Goal: Transaction & Acquisition: Purchase product/service

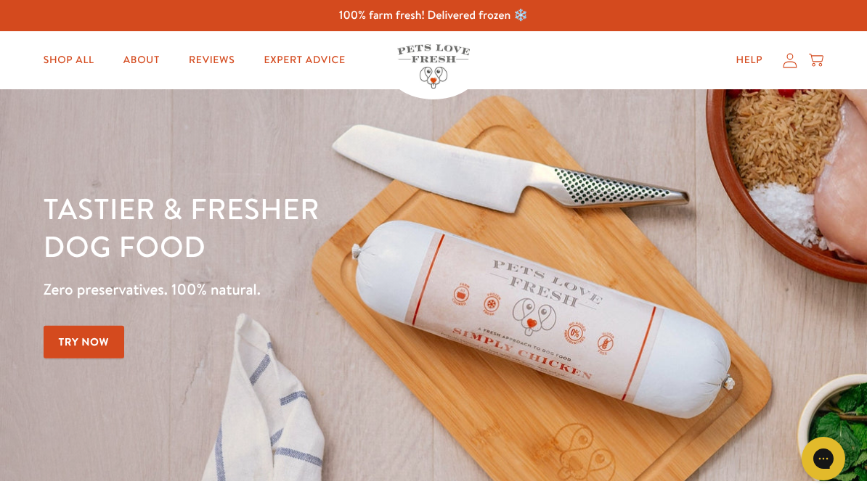
click at [515, 7] on div "100% farm fresh! Delivered frozen ❄️" at bounding box center [433, 15] width 867 height 31
click at [486, 23] on div "100% farm fresh! Delivered frozen ❄️" at bounding box center [433, 15] width 867 height 31
click at [78, 64] on link "Shop All" at bounding box center [69, 60] width 74 height 29
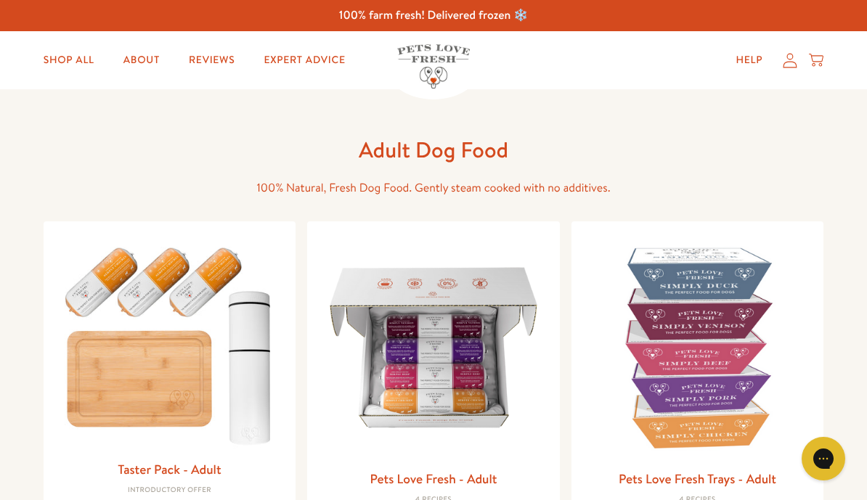
click at [75, 68] on link "Shop All" at bounding box center [69, 60] width 74 height 29
click at [217, 73] on link "Reviews" at bounding box center [211, 60] width 69 height 29
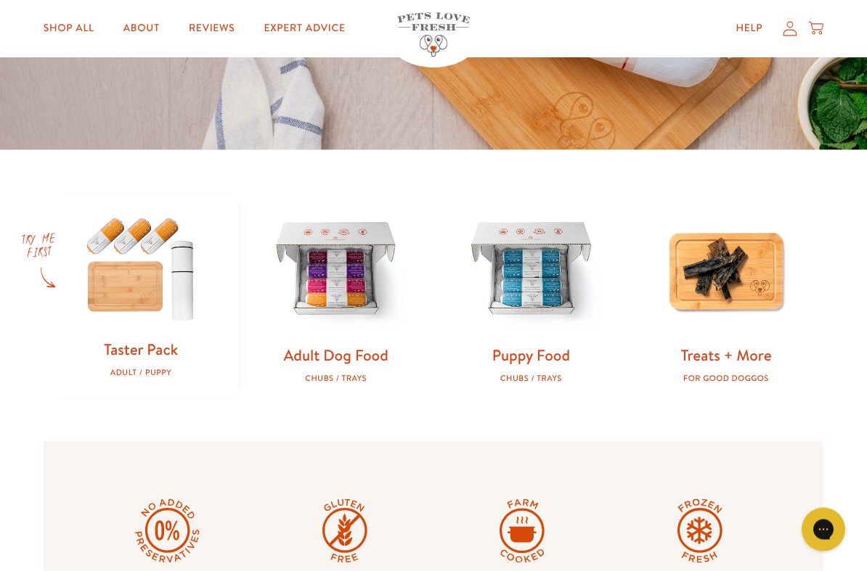
scroll to position [332, 0]
click at [336, 293] on img at bounding box center [335, 270] width 149 height 149
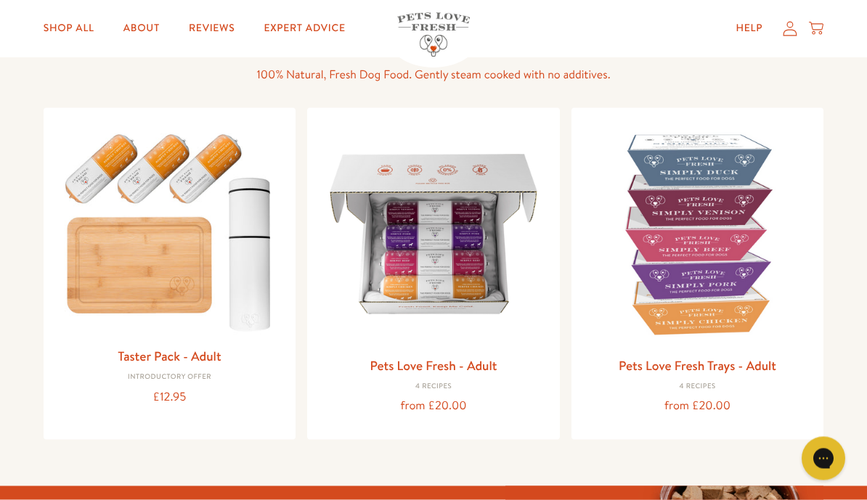
scroll to position [114, 0]
click at [433, 281] on img at bounding box center [433, 233] width 229 height 229
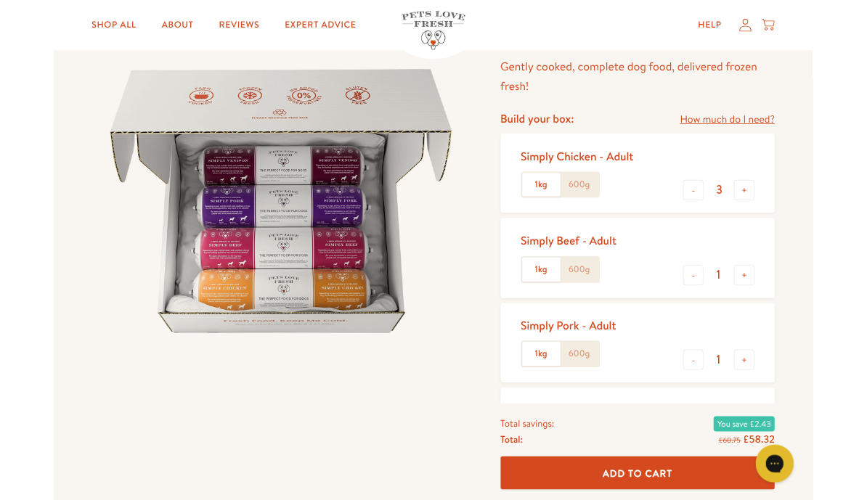
scroll to position [121, 0]
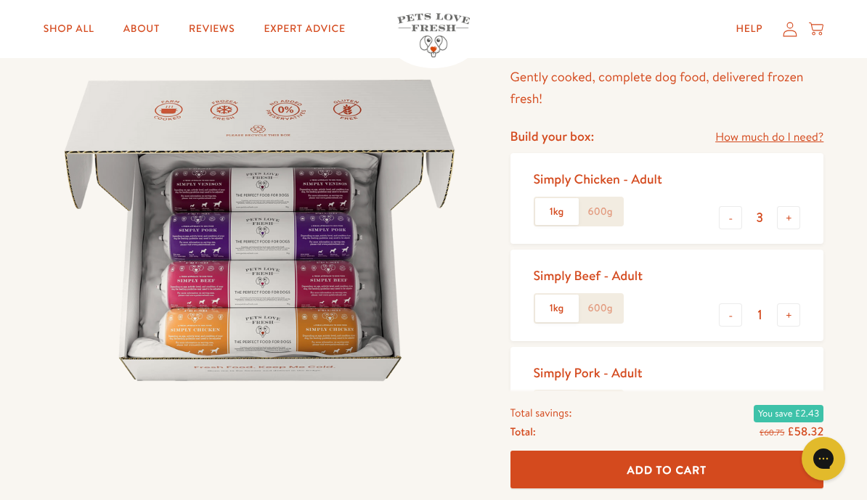
click at [740, 221] on button "-" at bounding box center [730, 217] width 23 height 23
click at [738, 219] on button "-" at bounding box center [730, 217] width 23 height 23
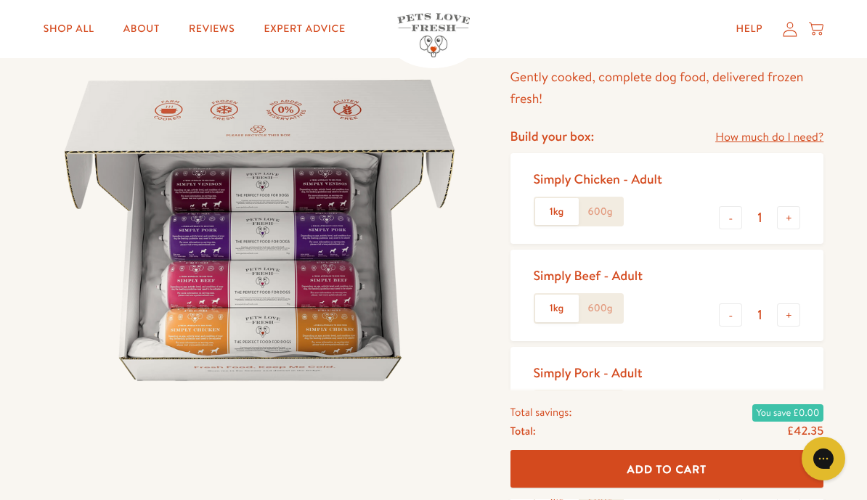
click at [737, 218] on button "-" at bounding box center [730, 217] width 23 height 23
type input "0"
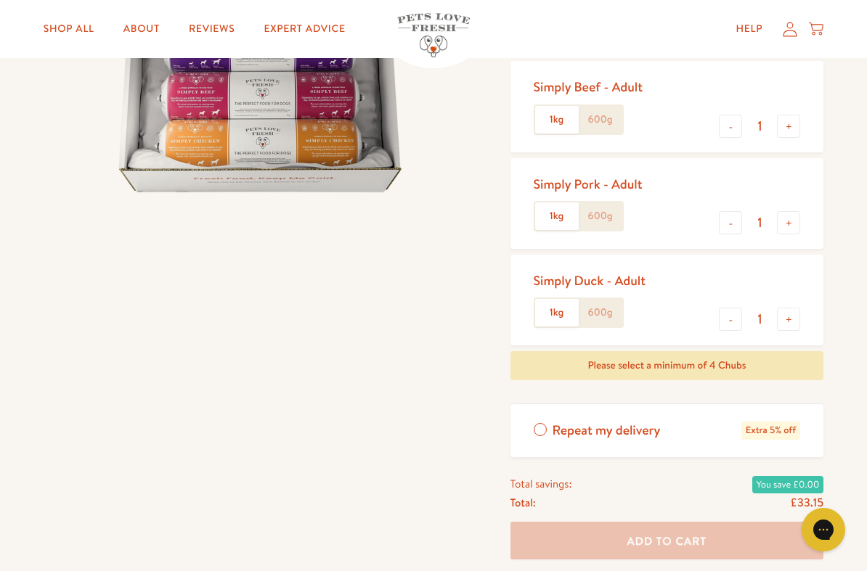
scroll to position [313, 0]
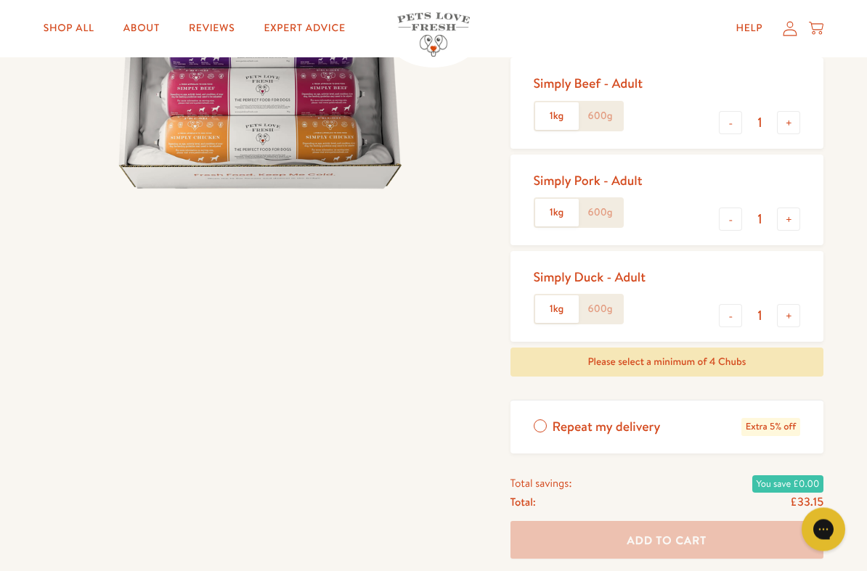
click at [797, 318] on button "+" at bounding box center [788, 316] width 23 height 23
type input "2"
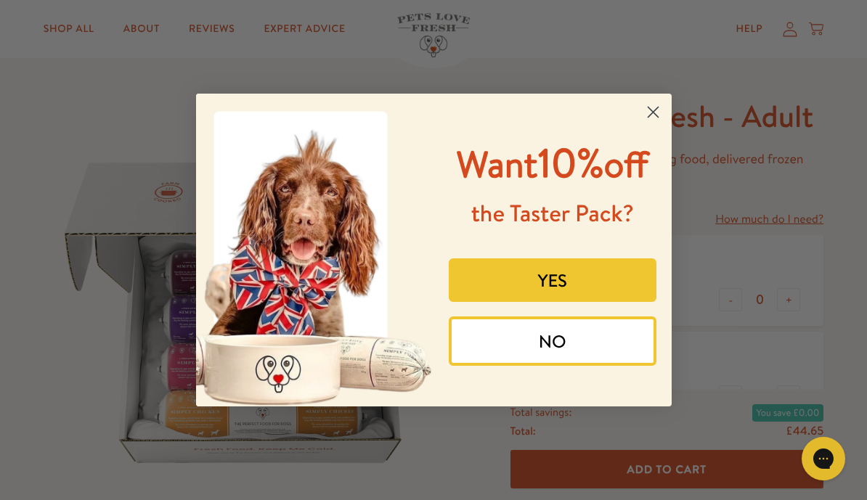
scroll to position [38, 0]
click at [547, 302] on button "YES" at bounding box center [553, 280] width 208 height 44
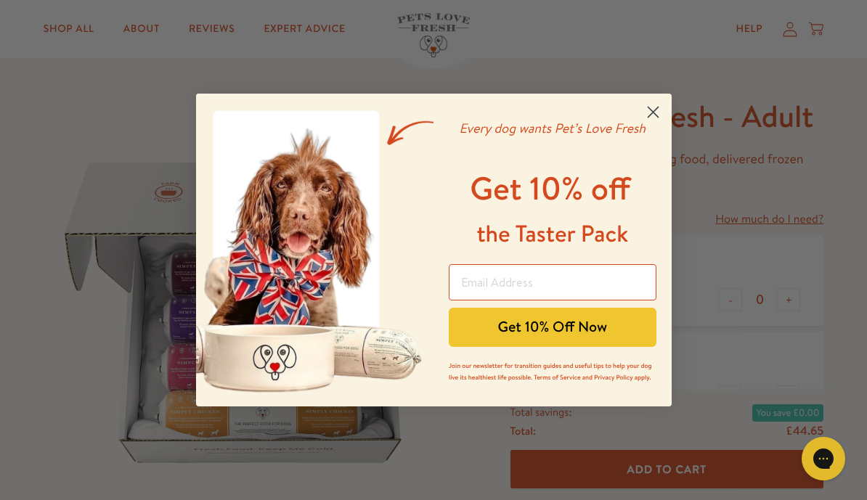
click at [491, 287] on input "Email Address" at bounding box center [553, 282] width 208 height 36
type input "n.ee@sky.com"
click at [586, 334] on button "Get 10% Off Now" at bounding box center [553, 327] width 208 height 39
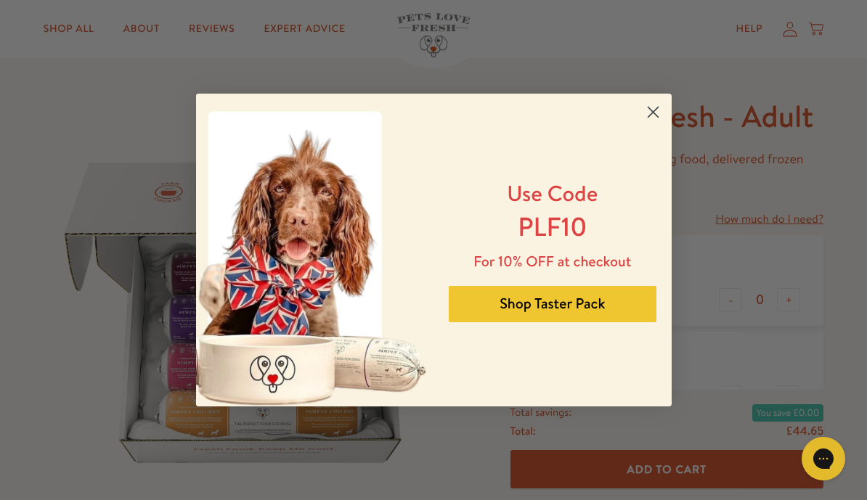
click at [579, 313] on button "Shop Taster Pack" at bounding box center [553, 304] width 208 height 36
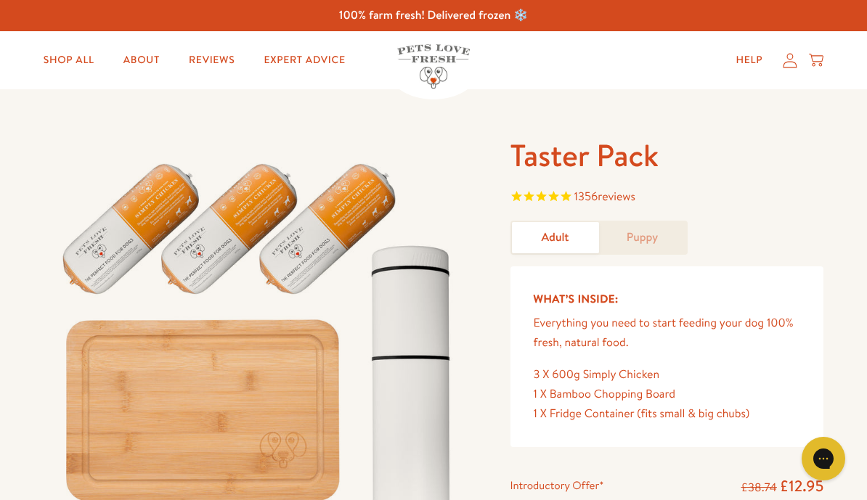
click at [750, 57] on link "Help" at bounding box center [749, 60] width 50 height 29
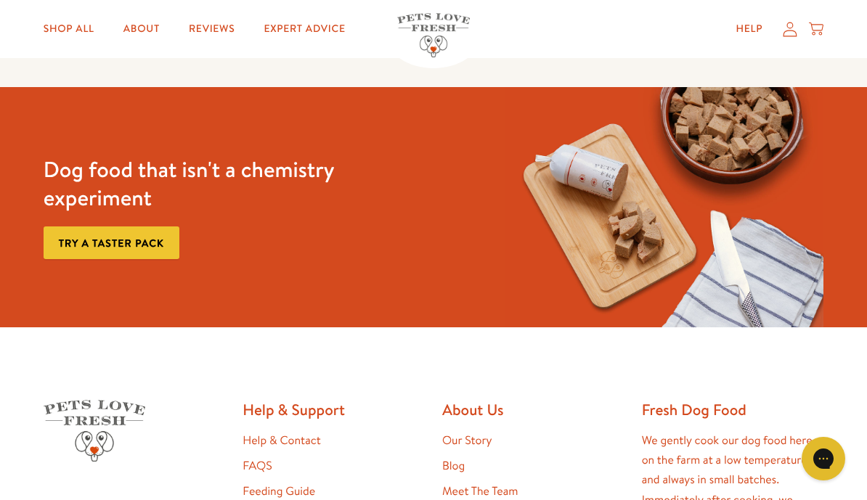
scroll to position [1057, 0]
